Goal: Transaction & Acquisition: Purchase product/service

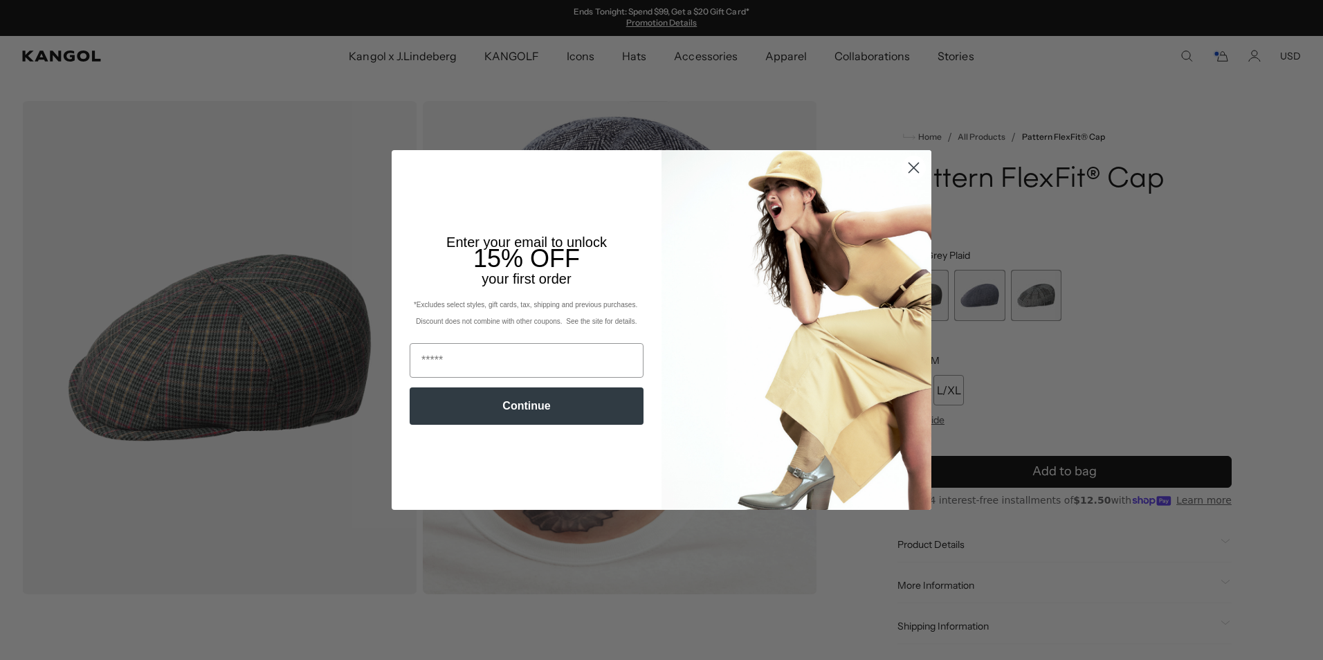
click at [911, 167] on circle "Close dialog" at bounding box center [913, 167] width 23 height 23
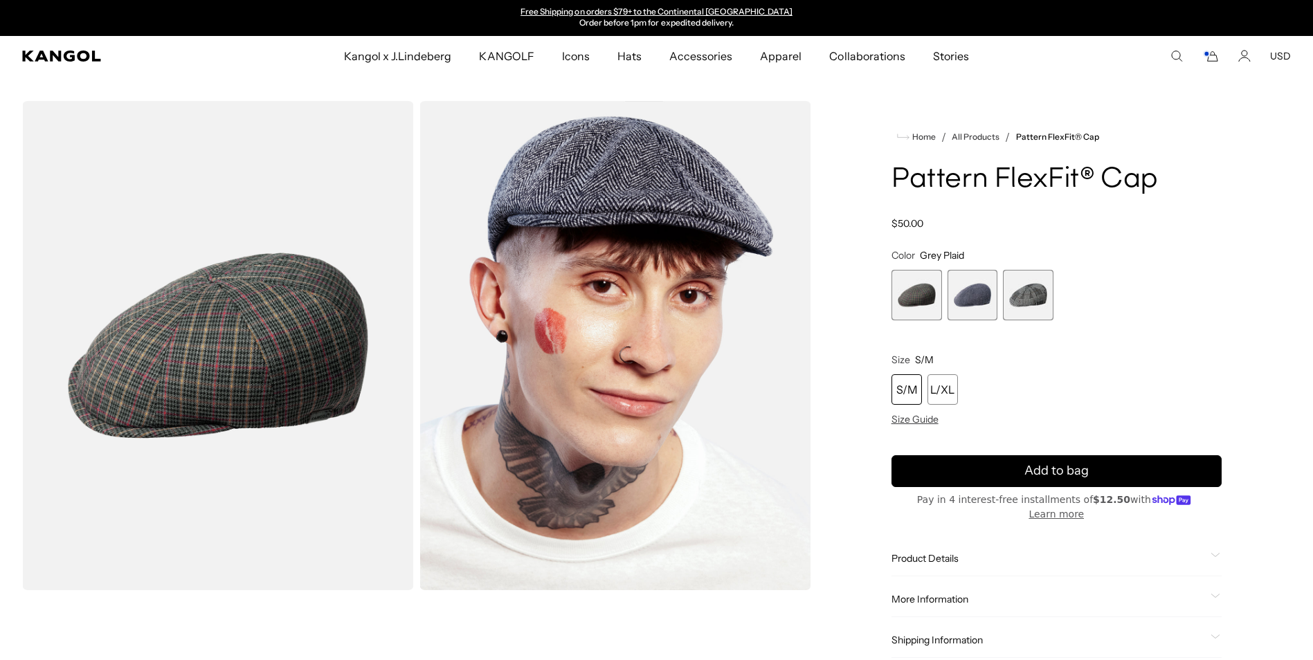
click at [956, 582] on div "More Information Style ID K4269HT Shape Ivy Cap Fabrication Cotton Blend Brim 1…" at bounding box center [1056, 599] width 330 height 35
click at [960, 593] on span "More Information" at bounding box center [1047, 599] width 313 height 12
click at [1024, 295] on span "3 of 3" at bounding box center [1028, 295] width 51 height 51
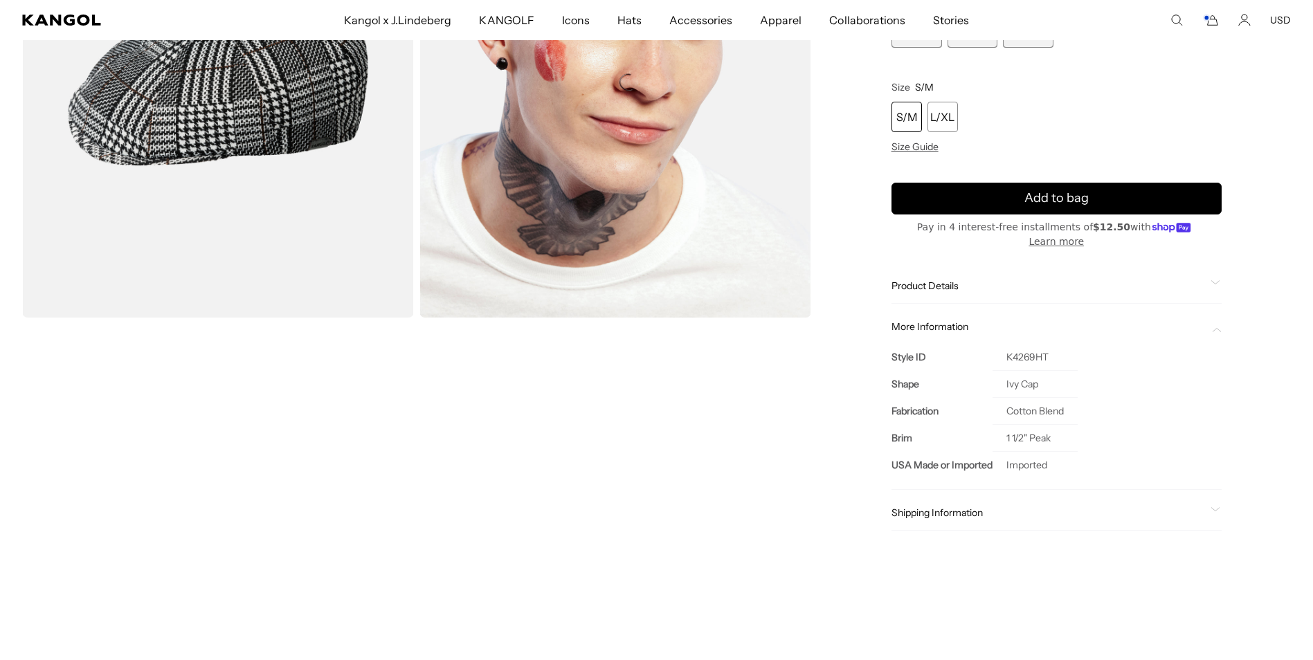
scroll to position [277, 0]
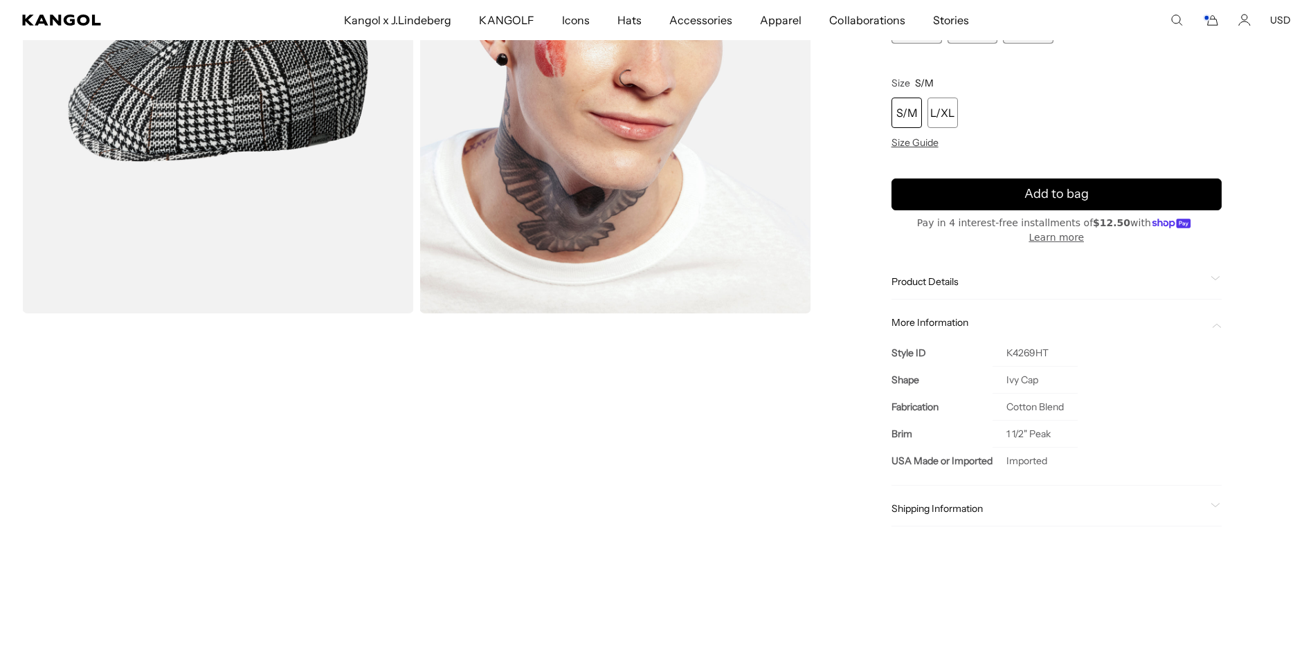
click at [935, 275] on span "Product Details" at bounding box center [1047, 281] width 313 height 12
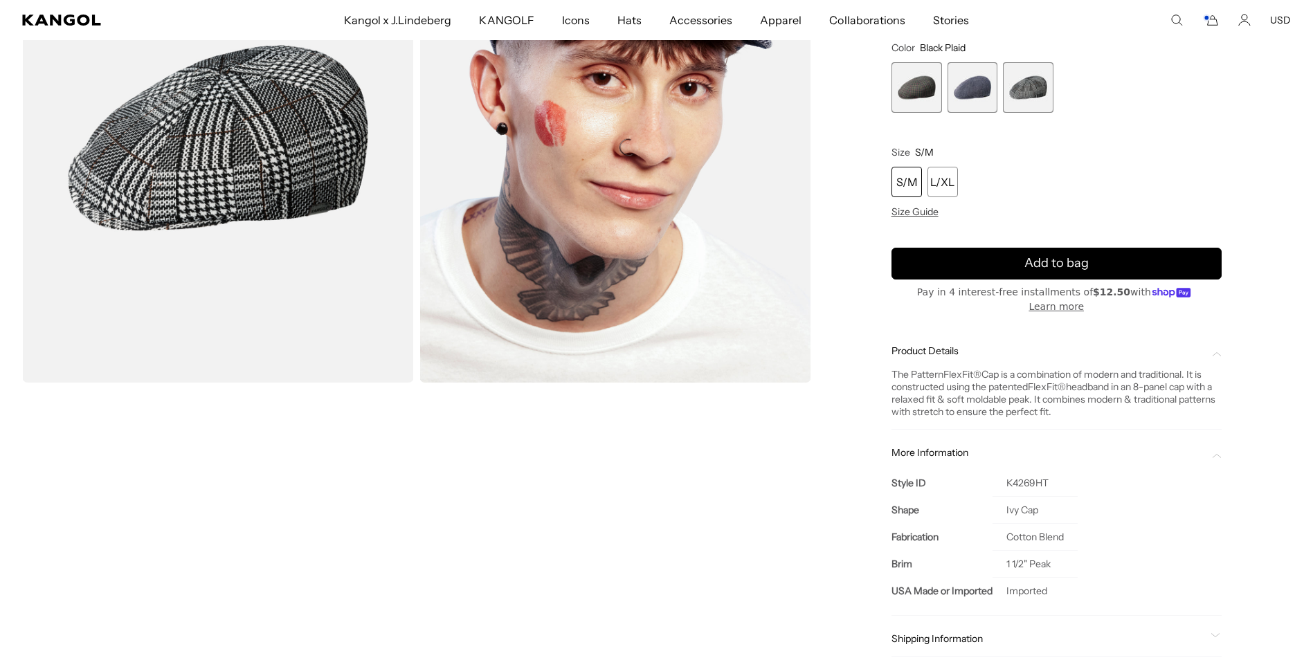
scroll to position [0, 285]
drag, startPoint x: 1154, startPoint y: 497, endPoint x: 853, endPoint y: 518, distance: 301.7
click at [853, 518] on div "Home / All Products / Pattern FlexFit® Cap Pattern FlexFit® Cap Regular price $…" at bounding box center [1056, 288] width 468 height 791
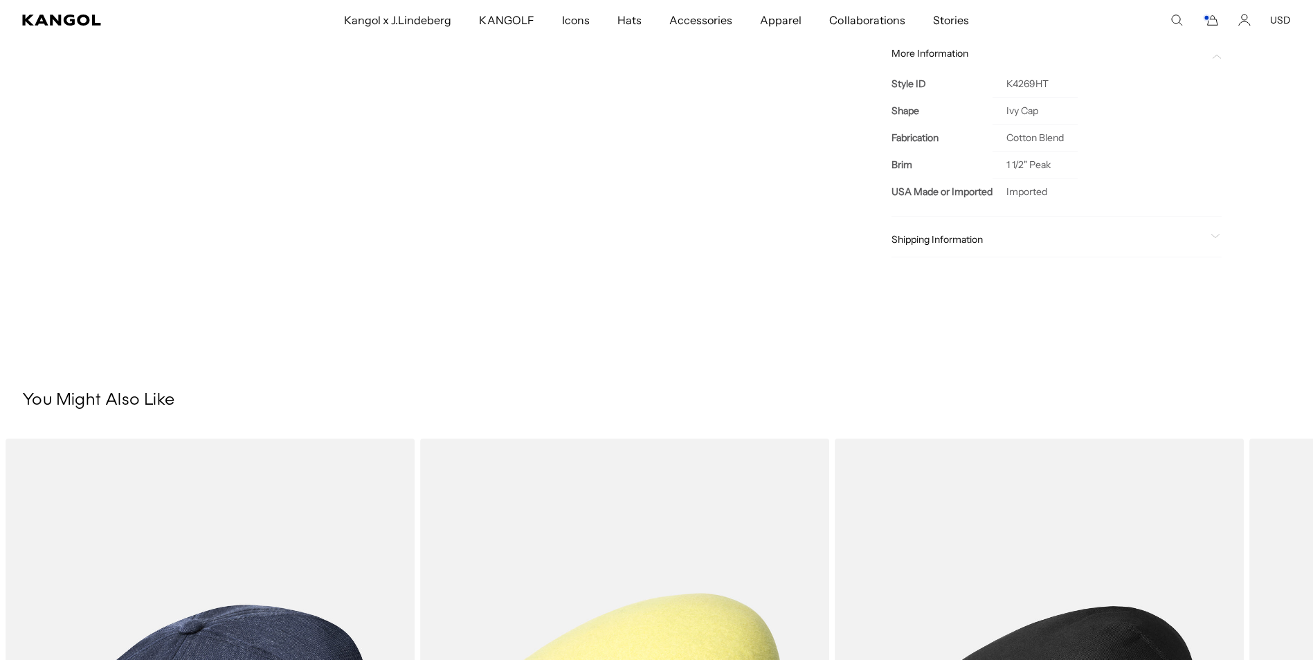
scroll to position [623, 0]
